Goal: Information Seeking & Learning: Learn about a topic

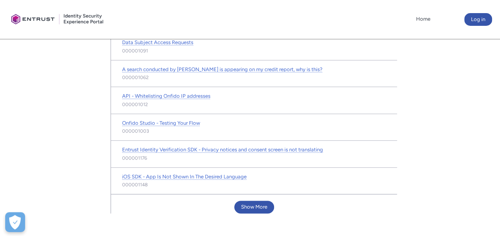
scroll to position [502, 0]
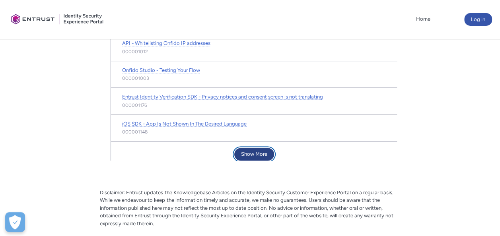
click at [263, 148] on button "Show More" at bounding box center [254, 154] width 40 height 13
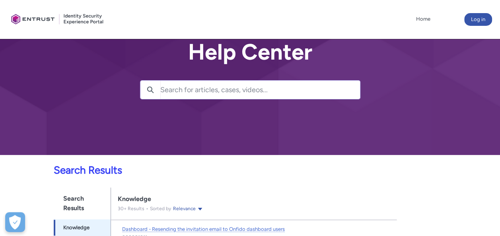
scroll to position [0, 0]
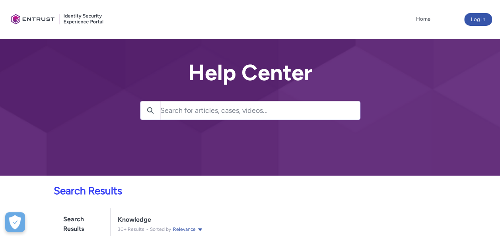
click at [165, 110] on input "Search for articles, cases, videos..." at bounding box center [260, 110] width 200 height 18
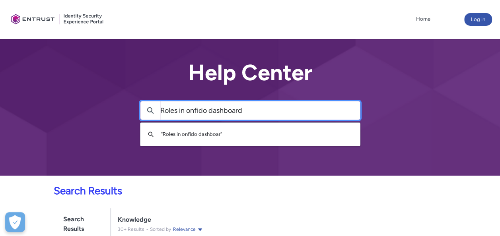
type input "Roles in onfido dashboard"
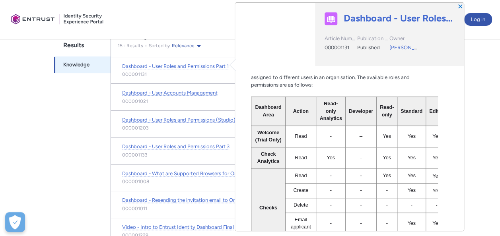
scroll to position [53, 0]
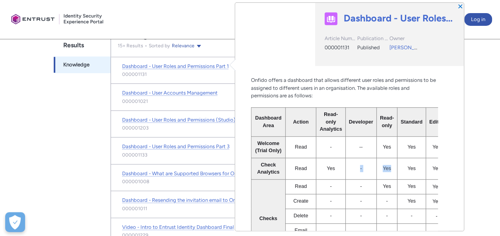
drag, startPoint x: 410, startPoint y: 161, endPoint x: 358, endPoint y: 161, distance: 51.7
click at [358, 161] on tr "Check Analytics Read Yes - Yes Yes Yes Yes Yes" at bounding box center [371, 168] width 241 height 21
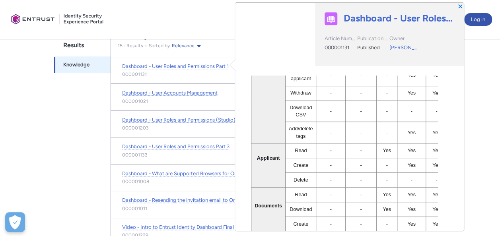
scroll to position [251, 0]
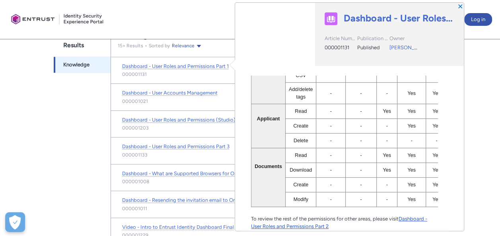
click at [310, 219] on link "Dashboard - User Roles and Permissions Part 2" at bounding box center [339, 223] width 176 height 14
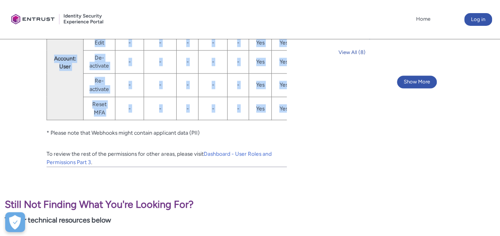
scroll to position [0, 7]
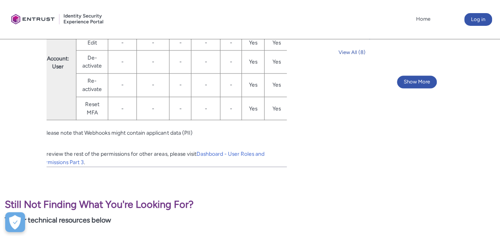
drag, startPoint x: 53, startPoint y: 98, endPoint x: 288, endPoint y: 111, distance: 235.9
copy colgroup
